Goal: Task Accomplishment & Management: Complete application form

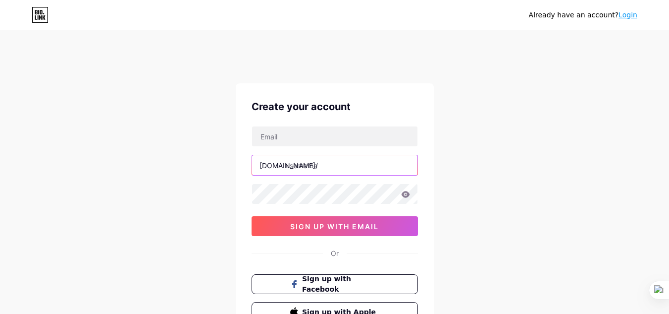
click at [300, 167] on input "text" at bounding box center [334, 165] width 165 height 20
type input "tbp12"
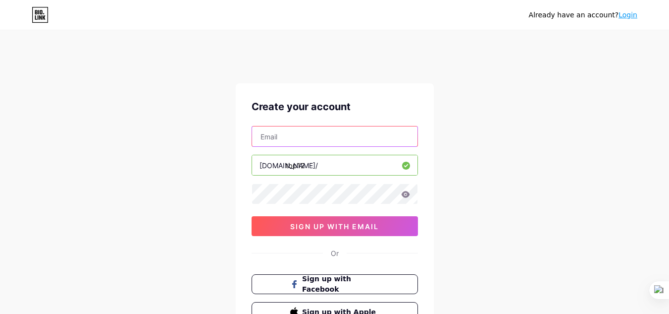
click at [330, 130] on input "text" at bounding box center [334, 136] width 165 height 20
paste input "pageone950@​[DOMAIN_NAME]"
type input "pageone950@​[DOMAIN_NAME]"
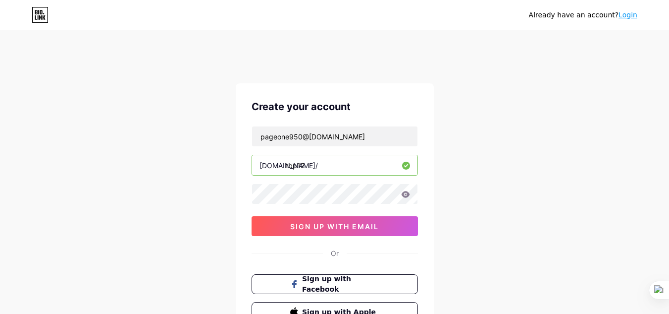
click at [407, 194] on icon at bounding box center [405, 194] width 8 height 6
click at [471, 182] on div "Already have an account? Login Create your account pageone950@​[DOMAIN_NAME] [D…" at bounding box center [334, 209] width 669 height 379
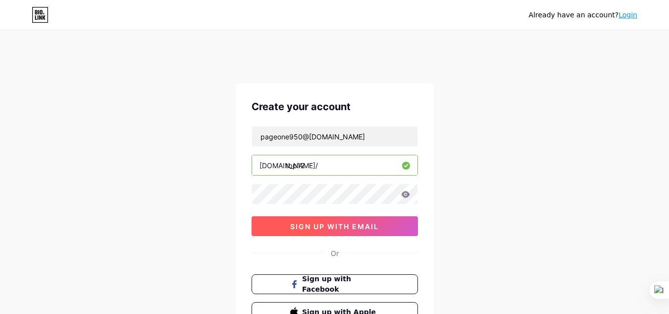
click at [378, 226] on span "sign up with email" at bounding box center [334, 226] width 89 height 8
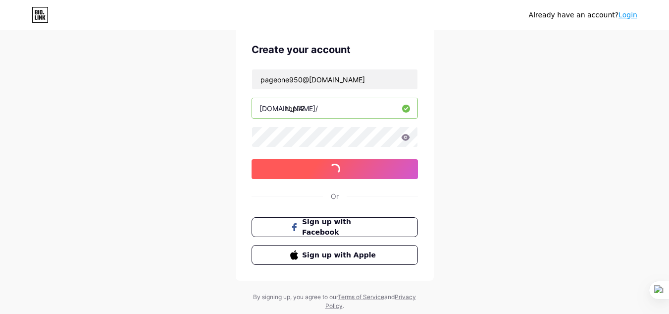
scroll to position [60, 0]
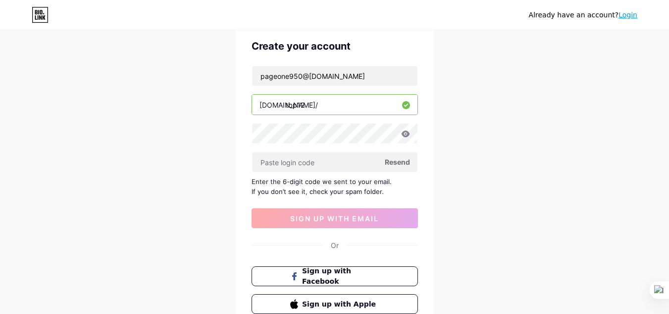
click at [409, 136] on icon at bounding box center [405, 133] width 9 height 7
click at [398, 160] on span "Resend" at bounding box center [397, 162] width 25 height 10
click at [396, 160] on span "Resend" at bounding box center [397, 162] width 25 height 10
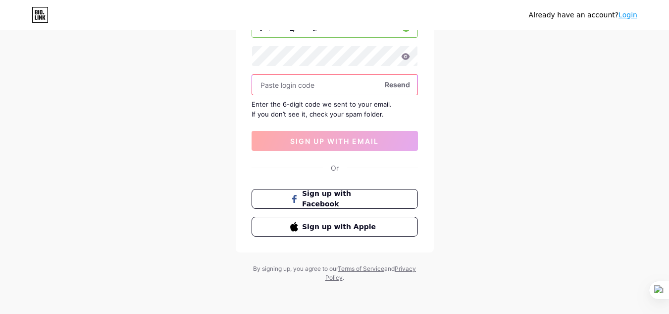
scroll to position [0, 0]
